Goal: Transaction & Acquisition: Purchase product/service

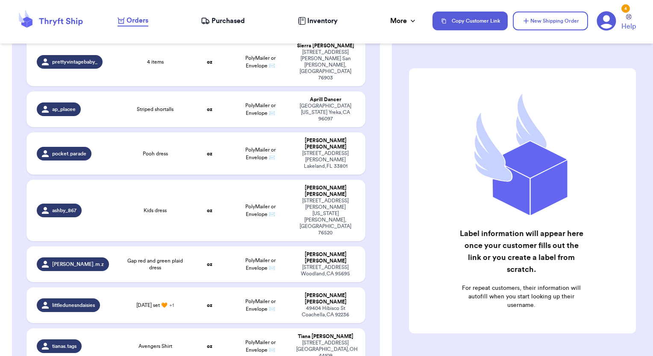
scroll to position [171, 0]
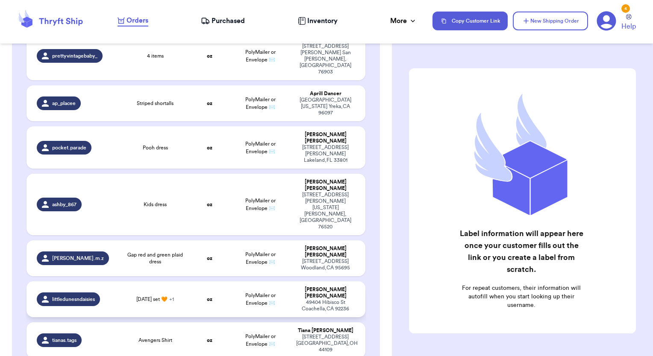
click at [249, 282] on td "PolyMailer or Envelope ✉️" at bounding box center [260, 300] width 61 height 36
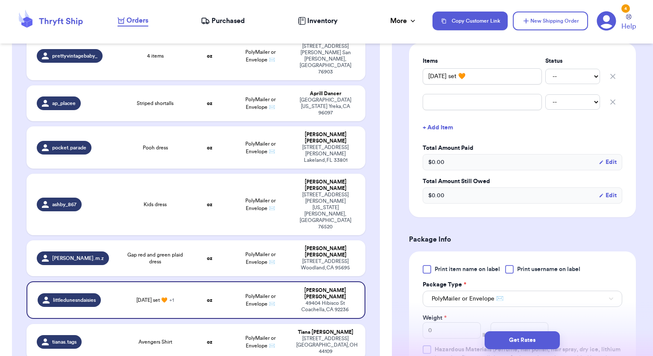
scroll to position [205, 0]
click at [472, 270] on span "Print item name on label" at bounding box center [467, 269] width 65 height 9
click at [0, 0] on input "Print item name on label" at bounding box center [0, 0] width 0 height 0
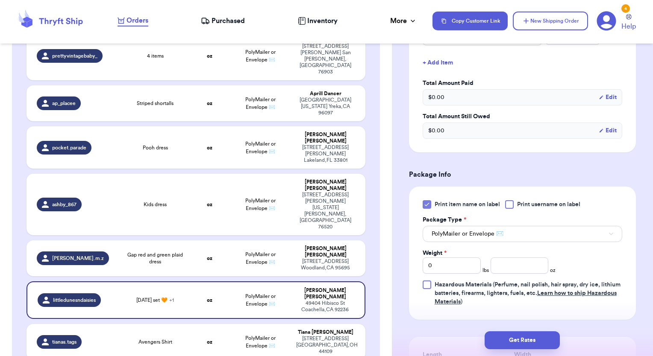
scroll to position [325, 0]
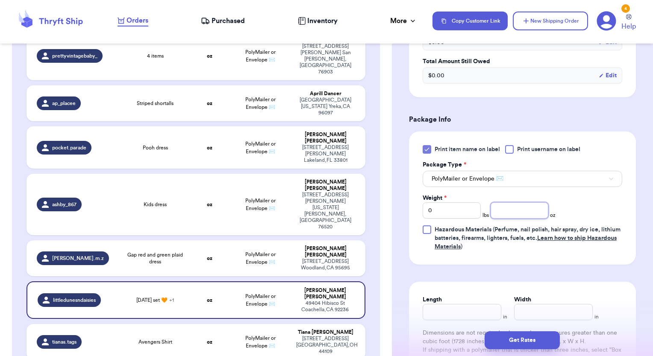
click at [537, 211] on input "number" at bounding box center [519, 211] width 58 height 16
type input "5.6"
type input "15"
type input "12"
click at [506, 337] on button "Get Rates" at bounding box center [522, 341] width 75 height 18
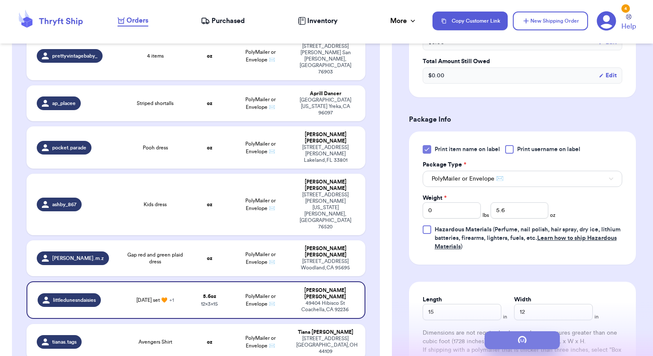
scroll to position [0, 0]
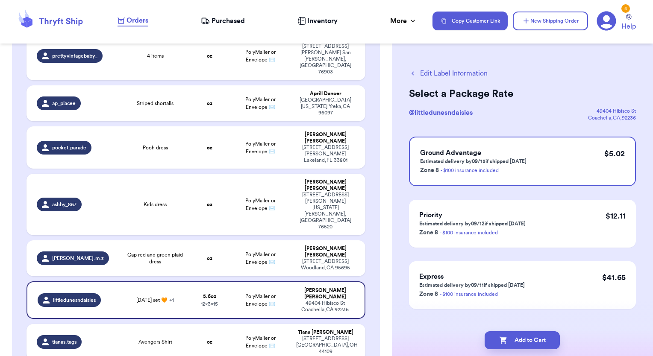
click at [506, 337] on icon "button" at bounding box center [503, 340] width 9 height 9
checkbox input "true"
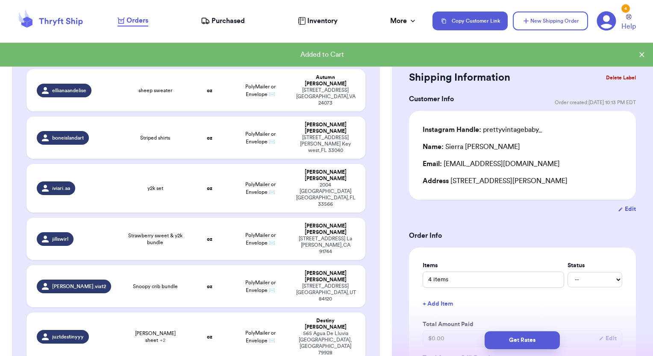
scroll to position [882, 0]
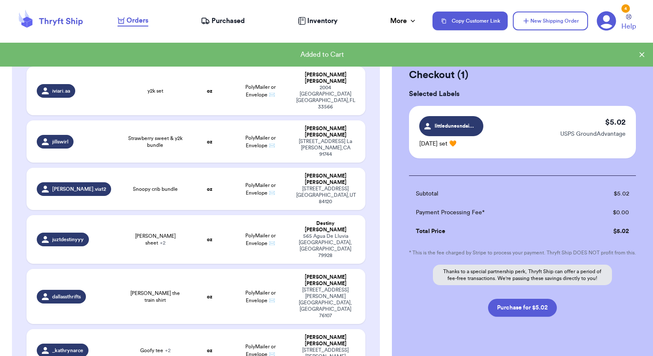
scroll to position [881, 0]
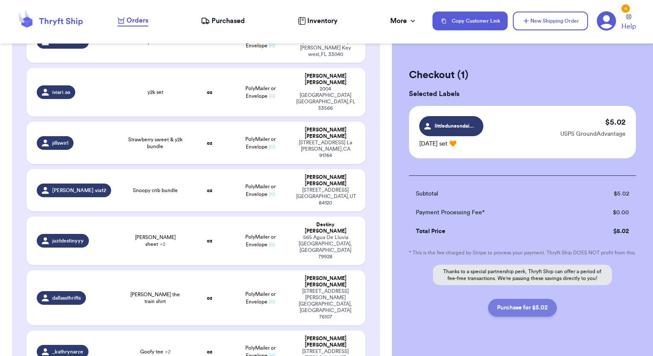
click at [537, 317] on button "Purchase for $5.02" at bounding box center [522, 308] width 69 height 18
click at [234, 18] on span "Purchased" at bounding box center [227, 21] width 33 height 10
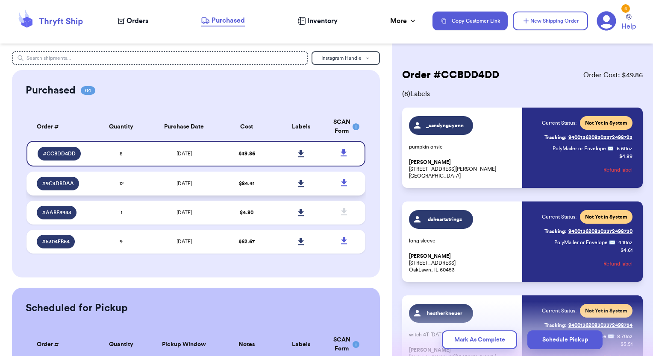
click at [298, 183] on icon at bounding box center [301, 183] width 6 height 7
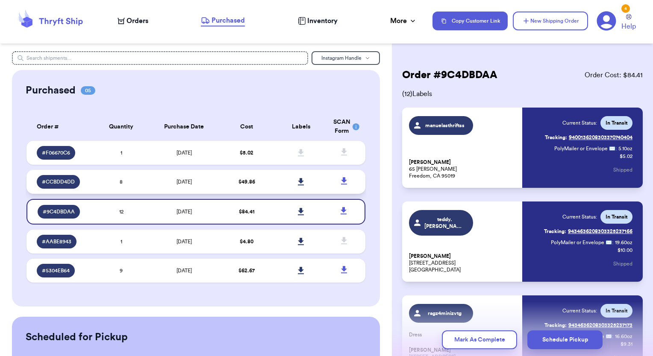
click at [262, 184] on td "$ 49.86" at bounding box center [247, 182] width 54 height 24
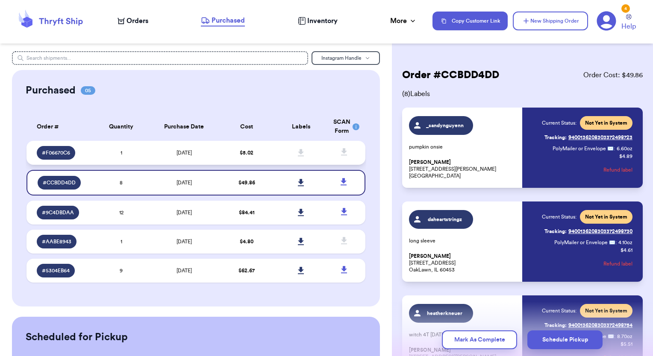
click at [262, 155] on td "$ 5.02" at bounding box center [247, 153] width 54 height 24
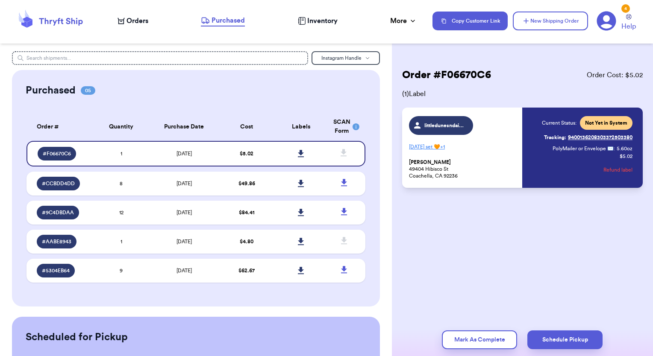
click at [140, 21] on span "Orders" at bounding box center [137, 21] width 22 height 10
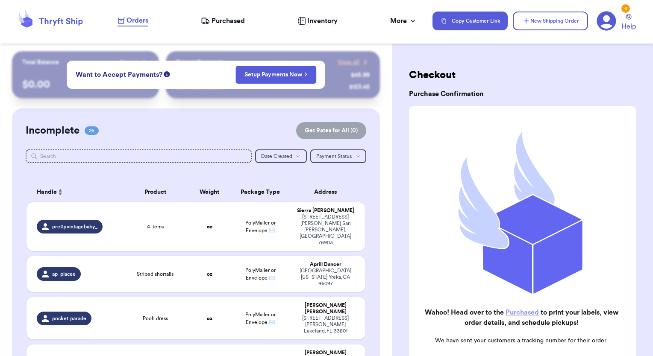
click at [241, 23] on span "Purchased" at bounding box center [227, 21] width 33 height 10
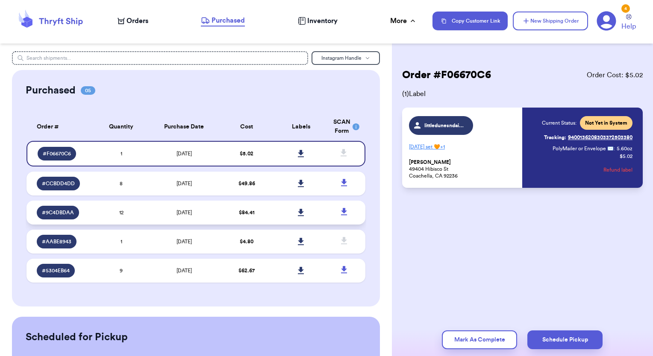
drag, startPoint x: 399, startPoint y: 23, endPoint x: 209, endPoint y: 210, distance: 266.5
click at [209, 210] on td "[DATE]" at bounding box center [183, 213] width 71 height 24
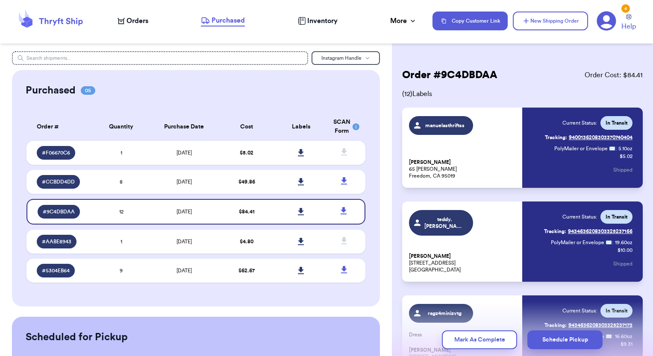
click at [327, 21] on span "Inventory" at bounding box center [322, 21] width 30 height 10
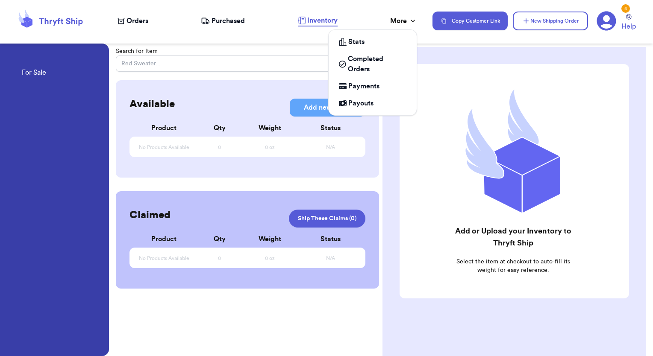
click at [408, 20] on div "More" at bounding box center [403, 21] width 27 height 10
click at [371, 40] on div "Stats" at bounding box center [373, 42] width 68 height 10
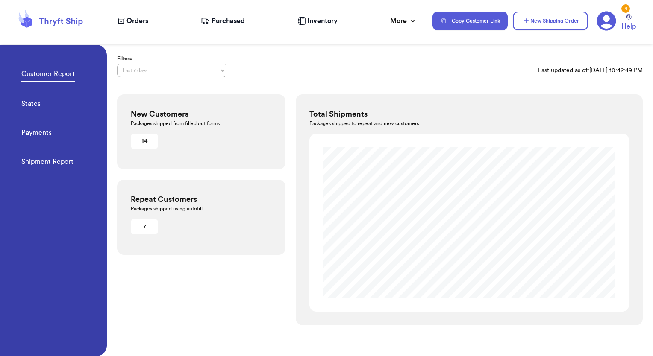
click at [198, 73] on select "Last 7 days Last 30 days Last 6 months Last year All time Custom date range" at bounding box center [171, 71] width 109 height 14
select select "ALL_TIME"
click at [117, 64] on select "Last 7 days Last 30 days Last 6 months Last year All time Custom date range" at bounding box center [171, 71] width 109 height 14
click at [132, 20] on span "Orders" at bounding box center [137, 21] width 22 height 10
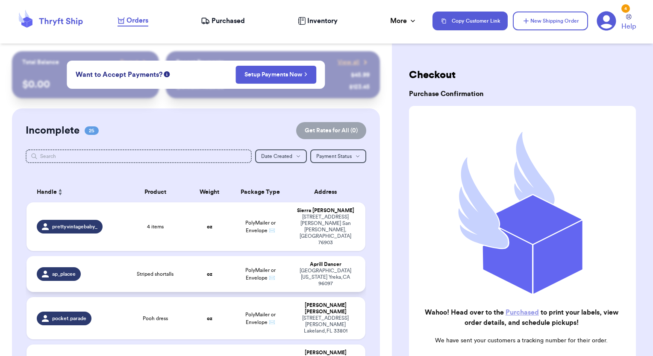
click at [274, 256] on td "PolyMailer or Envelope ✉️" at bounding box center [260, 274] width 61 height 36
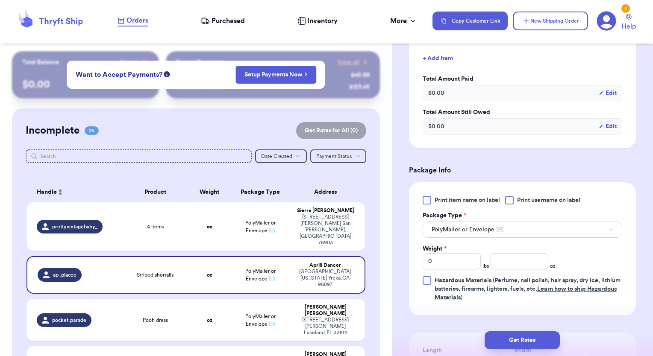
scroll to position [253, 0]
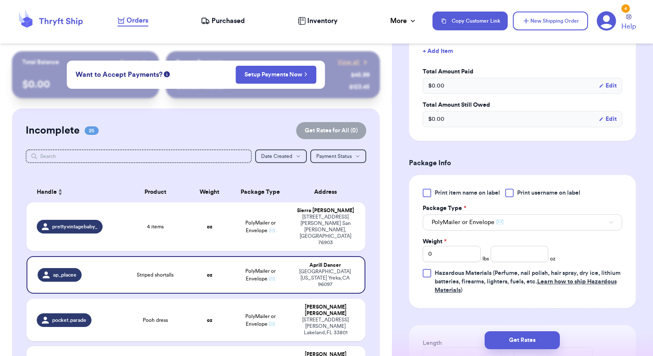
click at [484, 196] on span "Print item name on label" at bounding box center [467, 193] width 65 height 9
click at [0, 0] on input "Print item name on label" at bounding box center [0, 0] width 0 height 0
click at [499, 255] on input "number" at bounding box center [519, 254] width 58 height 16
type input "2"
type input ".8"
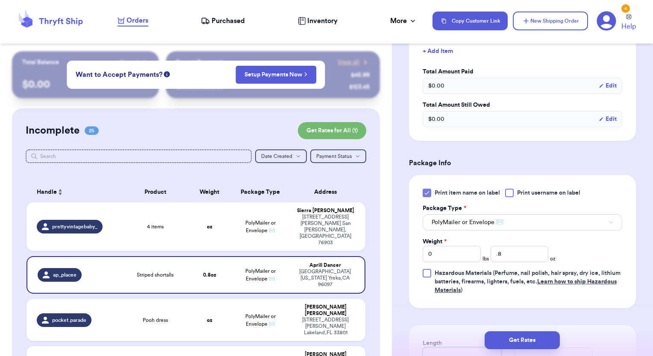
scroll to position [259, 0]
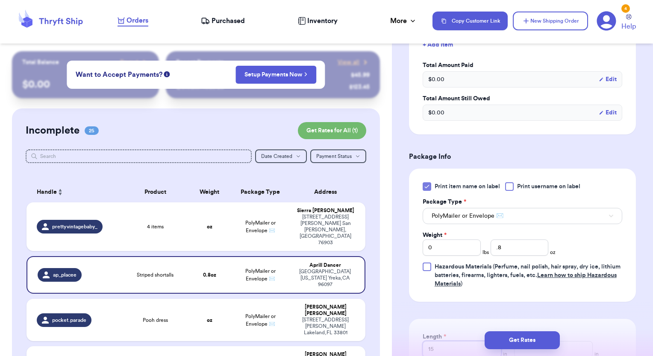
type input "15"
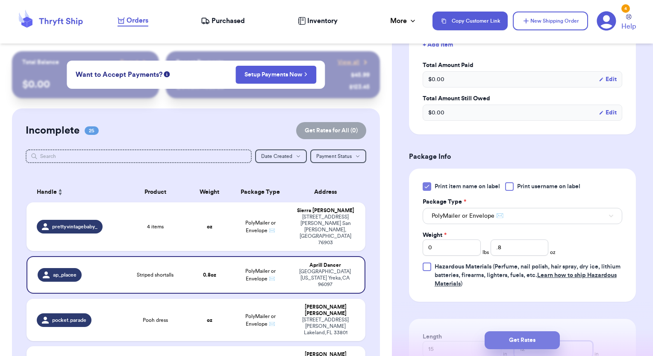
type input "12"
click at [534, 336] on button "Get Rates" at bounding box center [522, 341] width 75 height 18
click at [534, 336] on button "submit" at bounding box center [522, 341] width 75 height 18
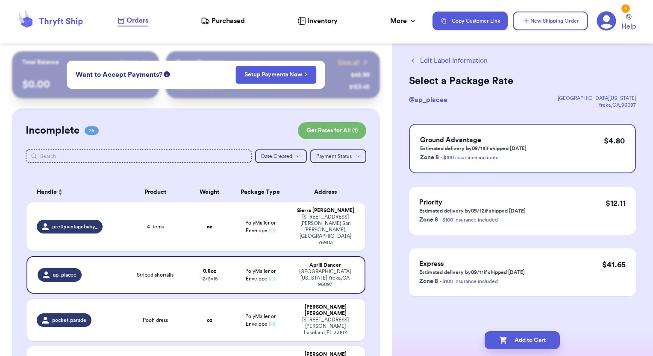
scroll to position [0, 0]
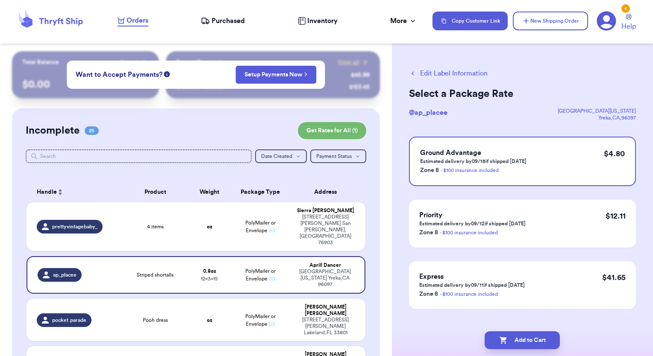
click at [450, 77] on button "Edit Label Information" at bounding box center [448, 73] width 79 height 10
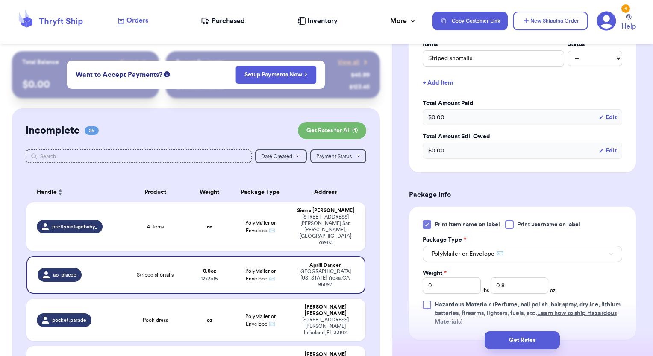
scroll to position [222, 0]
click at [511, 286] on input "0.8" at bounding box center [519, 285] width 58 height 16
type input "0"
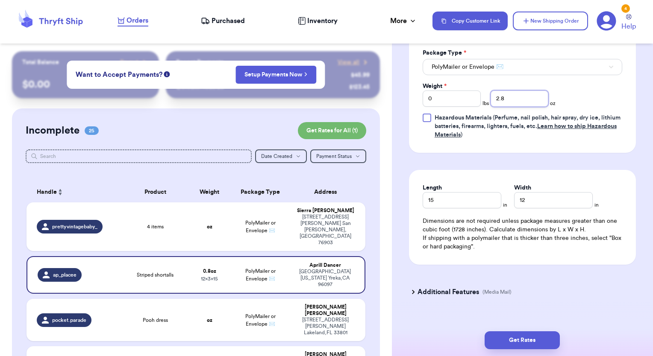
scroll to position [410, 0]
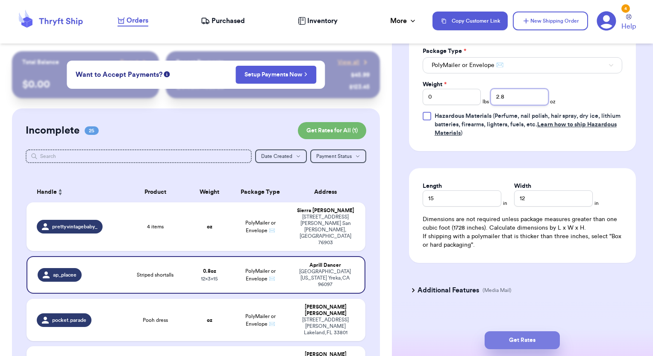
type input "2.8"
click at [545, 342] on button "Get Rates" at bounding box center [522, 341] width 75 height 18
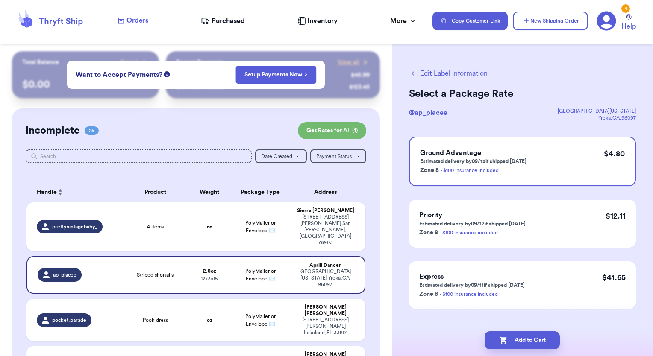
click at [545, 342] on button "Add to Cart" at bounding box center [522, 341] width 75 height 18
checkbox input "true"
